Goal: Book appointment/travel/reservation

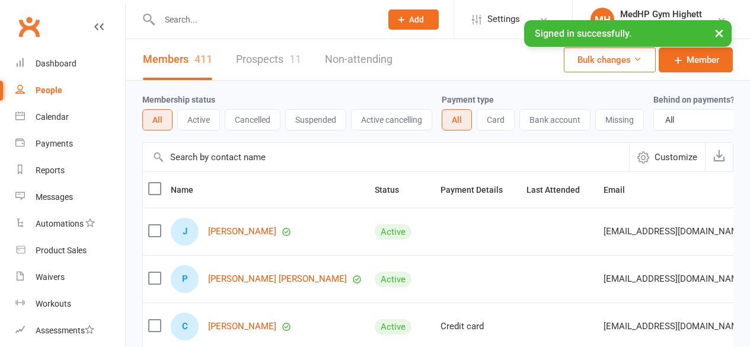
select select "100"
drag, startPoint x: 0, startPoint y: 0, endPoint x: 60, endPoint y: 119, distance: 133.6
click at [60, 119] on div "Calendar" at bounding box center [52, 116] width 33 height 9
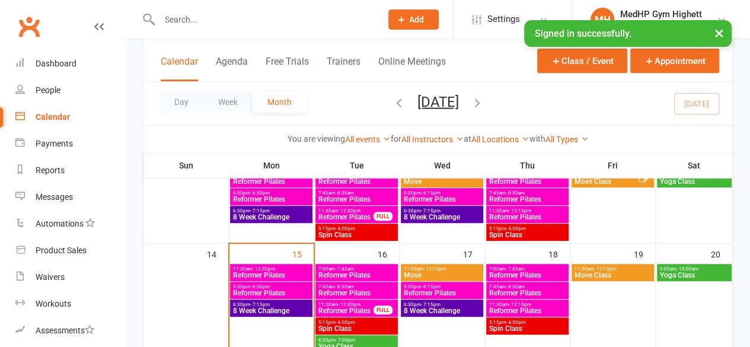
scroll to position [290, 0]
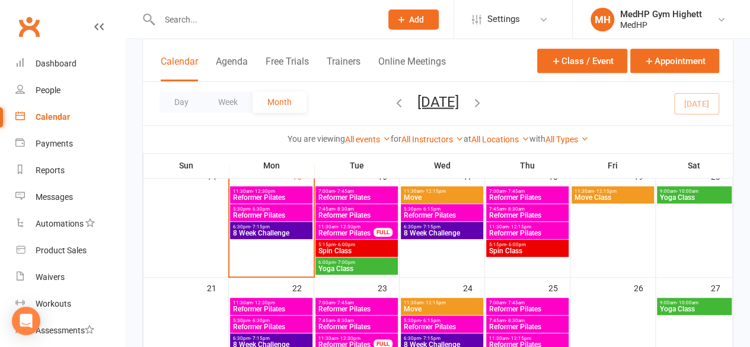
click at [254, 191] on span "- 12:30pm" at bounding box center [263, 190] width 23 height 5
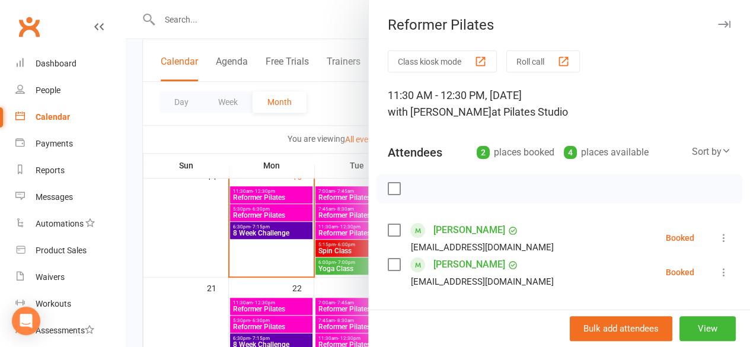
click at [255, 204] on div at bounding box center [438, 173] width 624 height 347
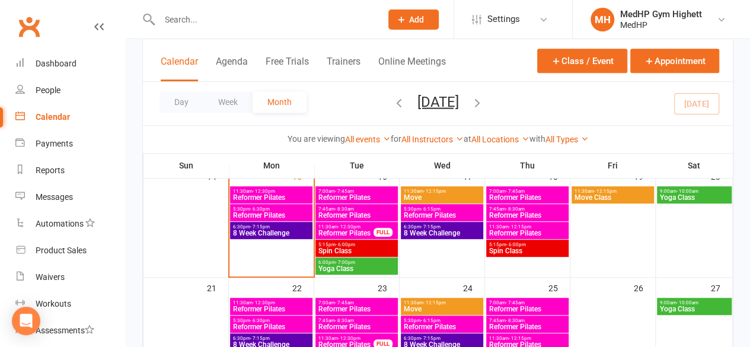
click at [255, 212] on span "Reformer Pilates" at bounding box center [271, 215] width 78 height 7
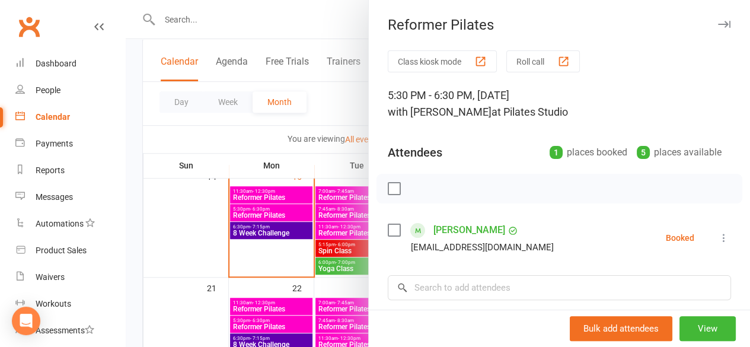
click at [252, 229] on div at bounding box center [438, 173] width 624 height 347
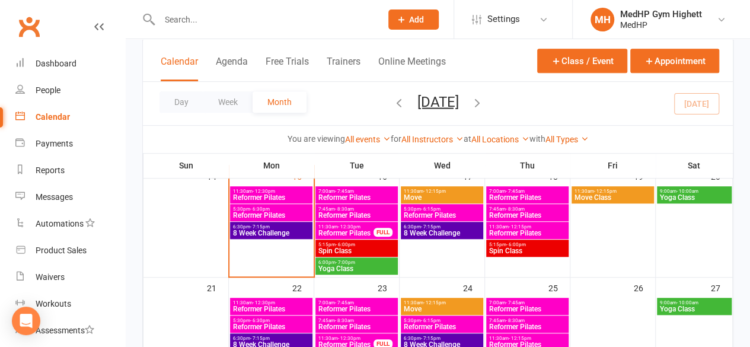
click at [252, 229] on span "8 Week Challenge" at bounding box center [271, 232] width 78 height 7
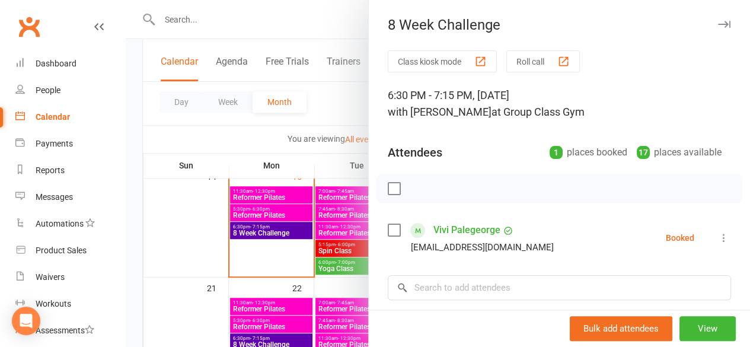
click at [253, 190] on div at bounding box center [438, 173] width 624 height 347
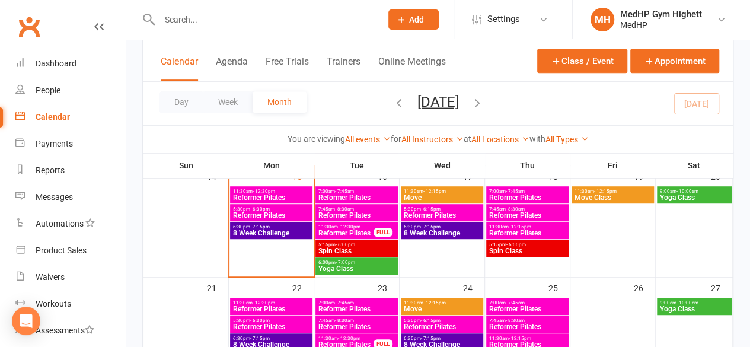
click at [252, 194] on span "Reformer Pilates" at bounding box center [271, 197] width 78 height 7
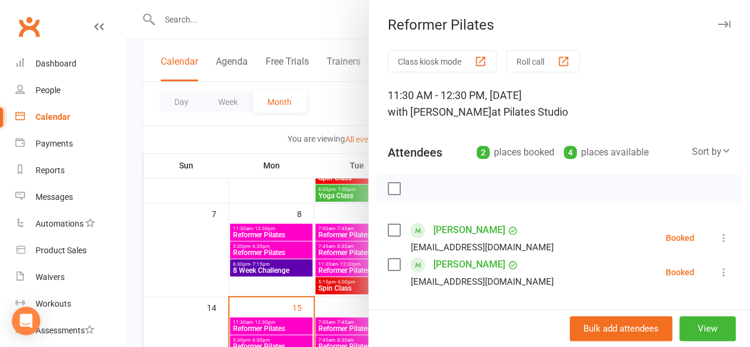
scroll to position [157, 0]
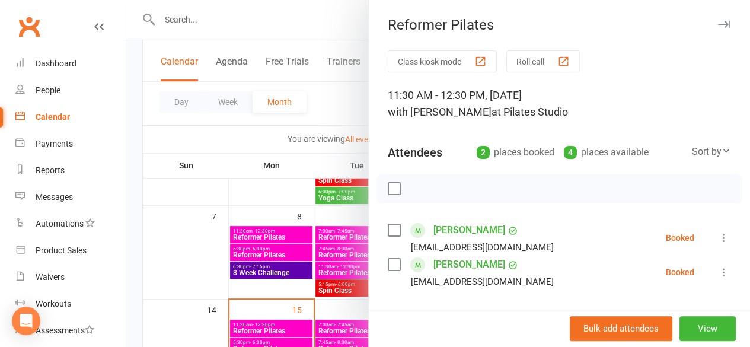
click at [693, 18] on div "Reformer Pilates" at bounding box center [559, 25] width 381 height 17
click at [716, 29] on button "button" at bounding box center [723, 24] width 14 height 14
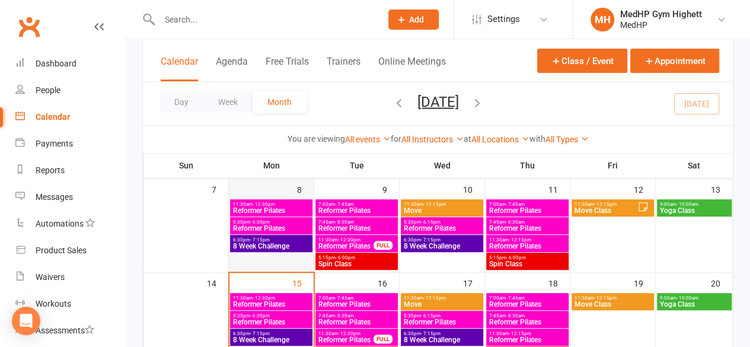
scroll to position [184, 0]
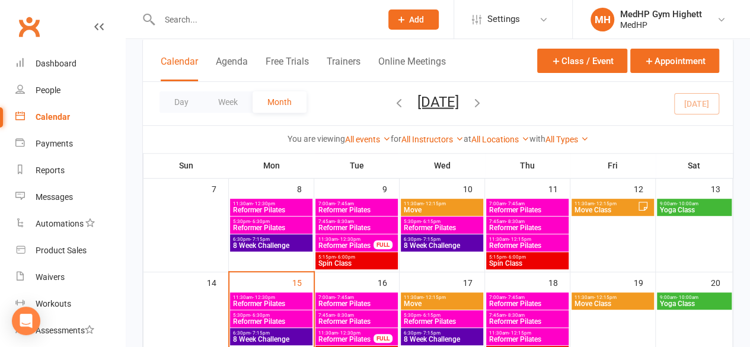
click at [261, 295] on span "- 12:30pm" at bounding box center [263, 297] width 23 height 5
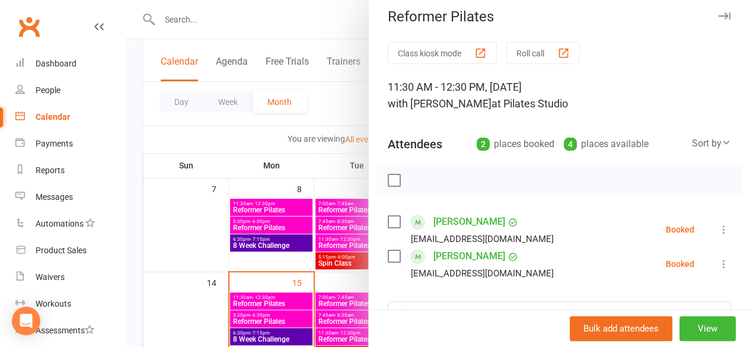
scroll to position [10, 0]
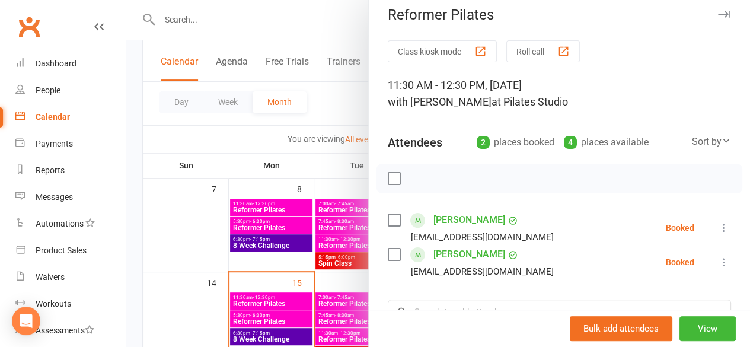
click at [277, 316] on div at bounding box center [438, 173] width 624 height 347
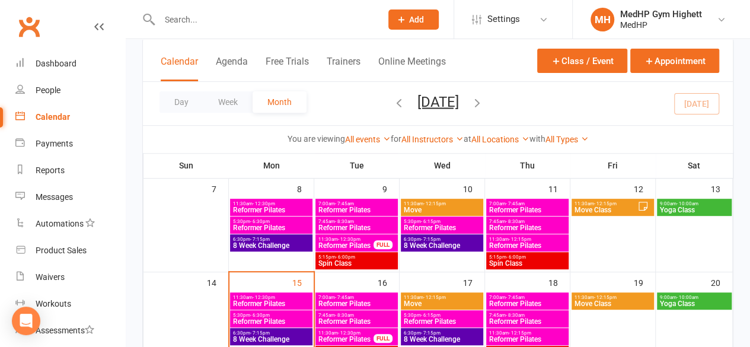
click at [274, 318] on span "Reformer Pilates" at bounding box center [271, 321] width 78 height 7
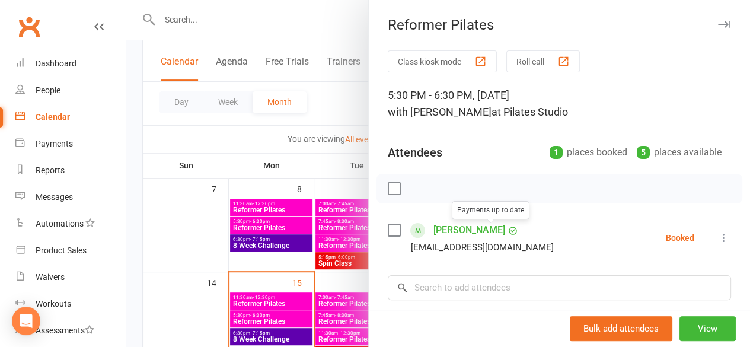
scroll to position [30, 0]
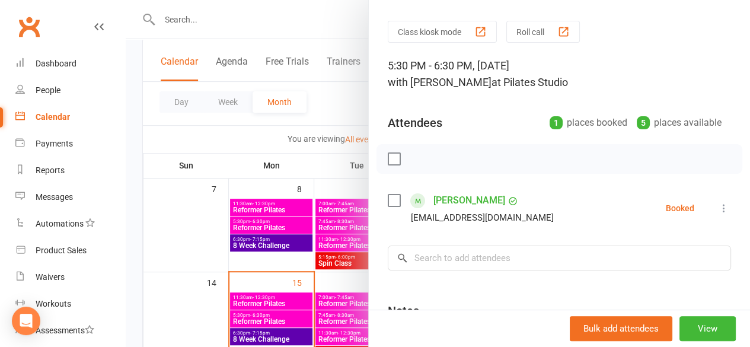
click at [261, 178] on div at bounding box center [438, 173] width 624 height 347
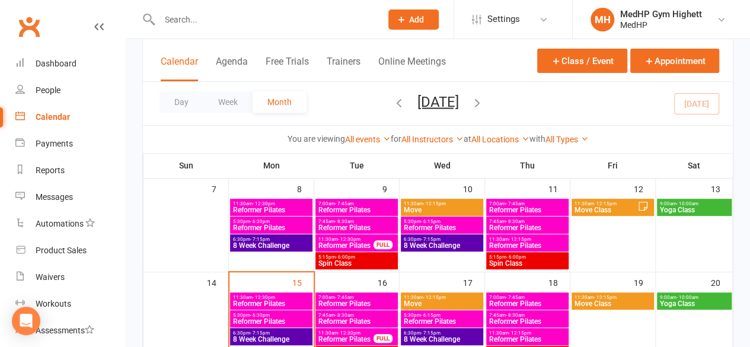
click at [258, 224] on span "Reformer Pilates" at bounding box center [271, 227] width 78 height 7
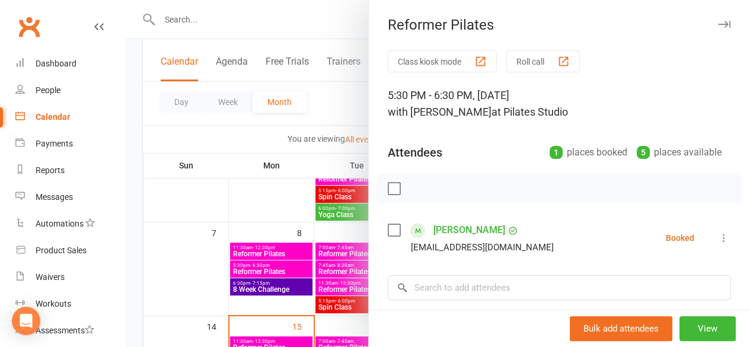
scroll to position [17, 0]
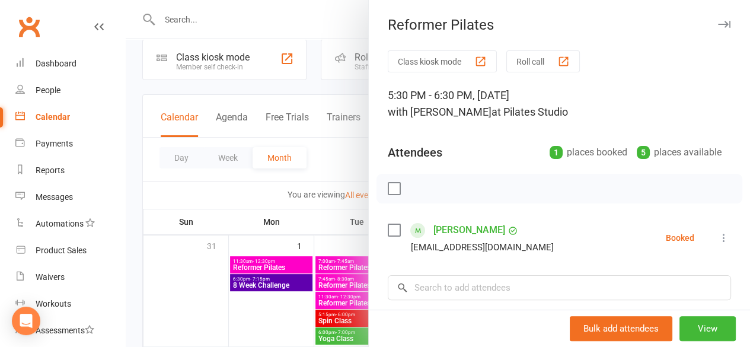
click at [250, 272] on div at bounding box center [438, 173] width 624 height 347
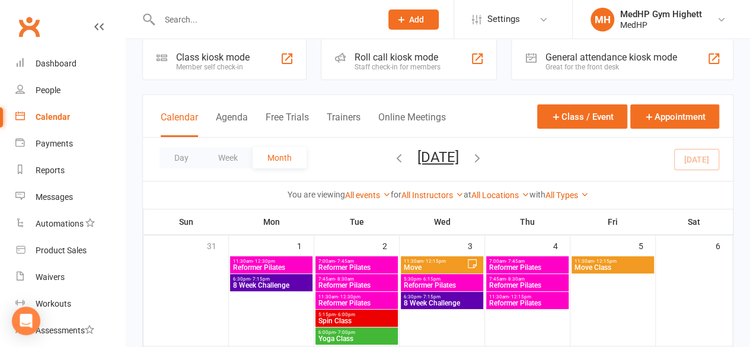
click at [251, 264] on span "Reformer Pilates" at bounding box center [271, 267] width 78 height 7
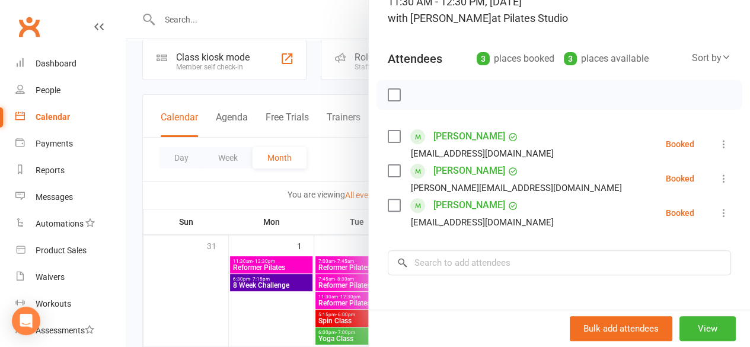
scroll to position [0, 0]
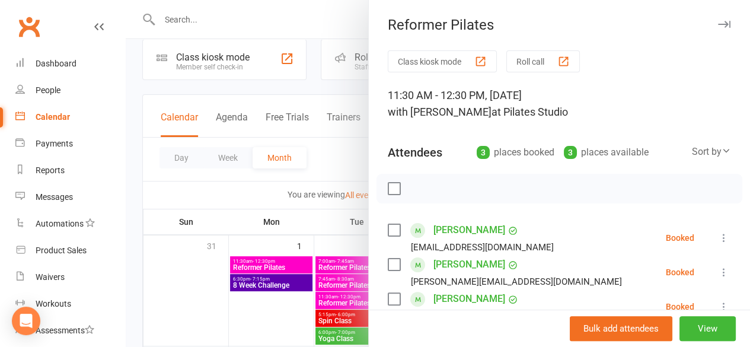
click at [716, 28] on button "button" at bounding box center [723, 24] width 14 height 14
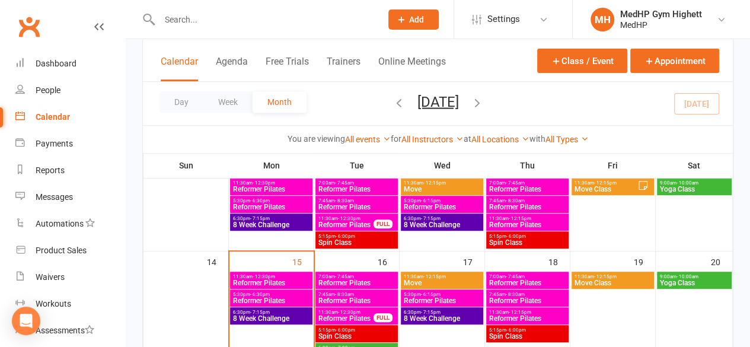
scroll to position [191, 0]
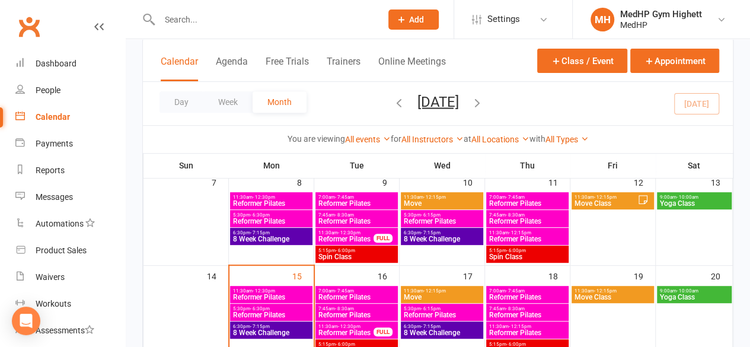
click at [266, 235] on span "8 Week Challenge" at bounding box center [271, 238] width 78 height 7
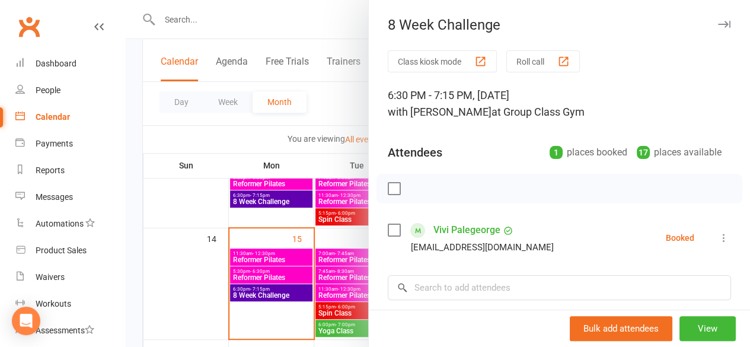
scroll to position [229, 0]
click at [265, 290] on div at bounding box center [438, 173] width 624 height 347
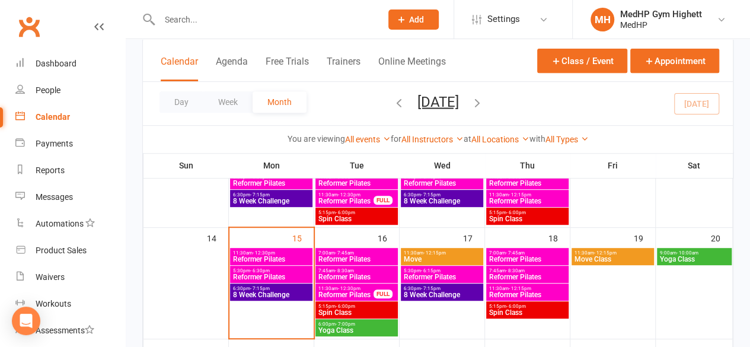
click at [267, 291] on span "8 Week Challenge" at bounding box center [271, 294] width 78 height 7
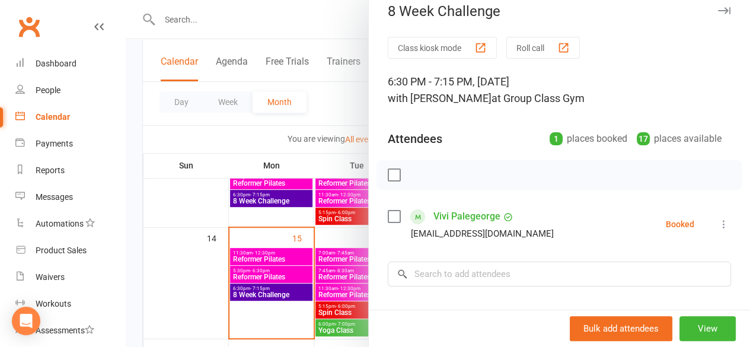
scroll to position [14, 0]
click at [262, 41] on div at bounding box center [438, 173] width 624 height 347
